Goal: Task Accomplishment & Management: Manage account settings

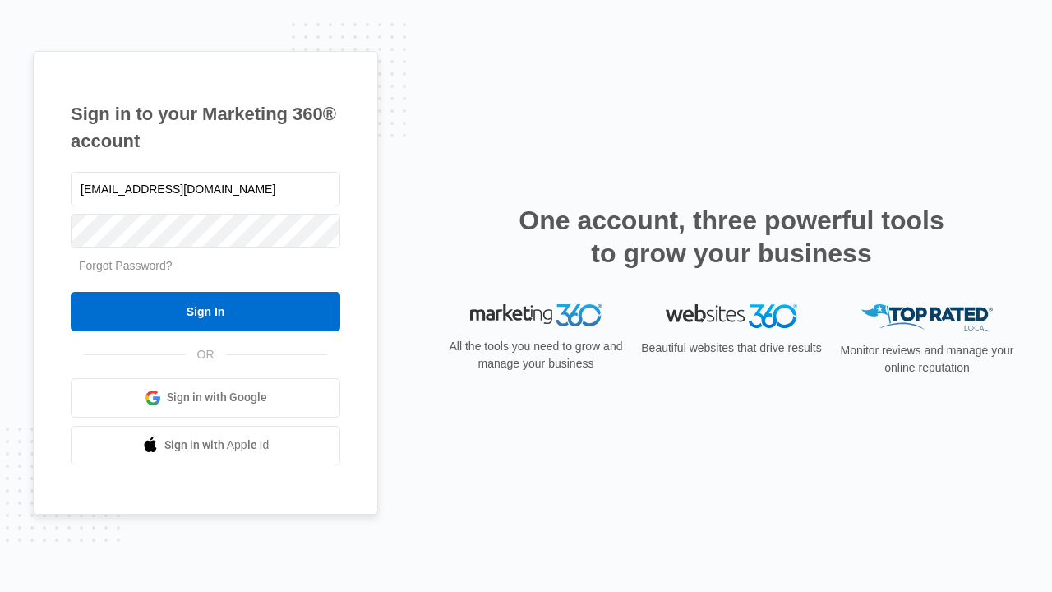
type input "[EMAIL_ADDRESS][DOMAIN_NAME]"
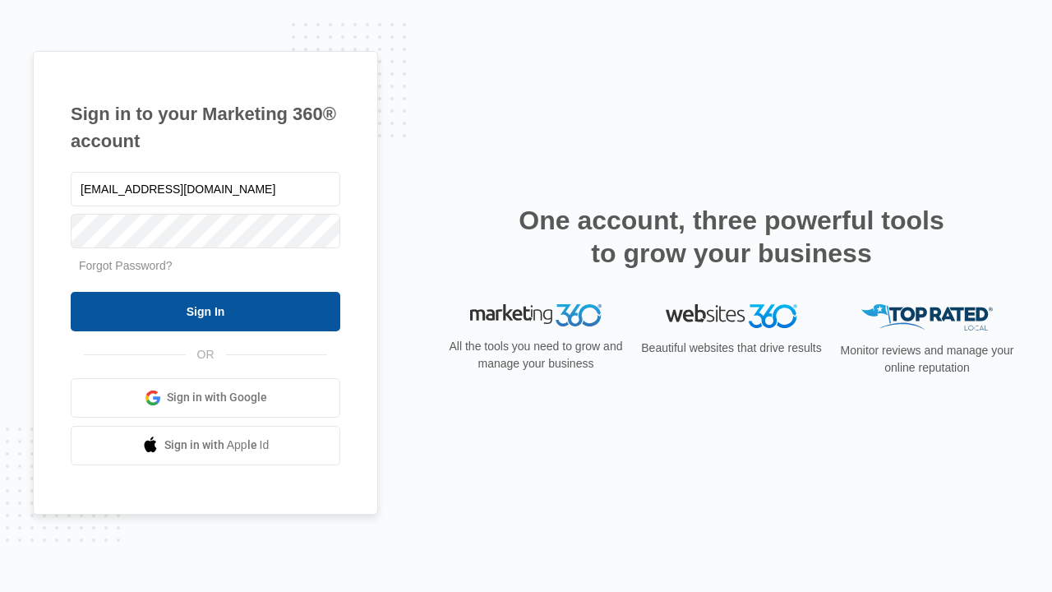
click at [205, 311] on input "Sign In" at bounding box center [206, 311] width 270 height 39
